Goal: Transaction & Acquisition: Purchase product/service

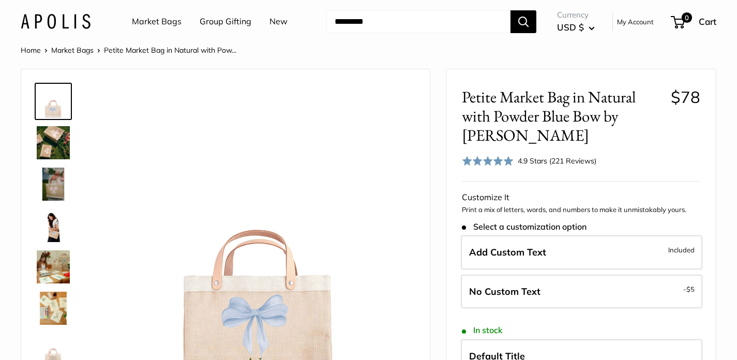
click at [342, 23] on input "Search..." at bounding box center [419, 21] width 184 height 23
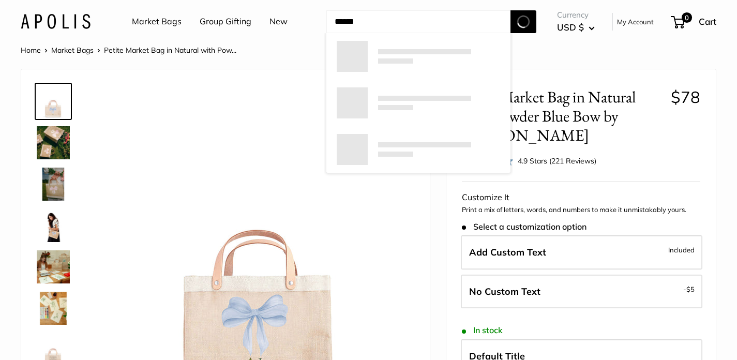
type input "******"
click at [511, 10] on button "Search" at bounding box center [524, 21] width 26 height 23
